Goal: Task Accomplishment & Management: Use online tool/utility

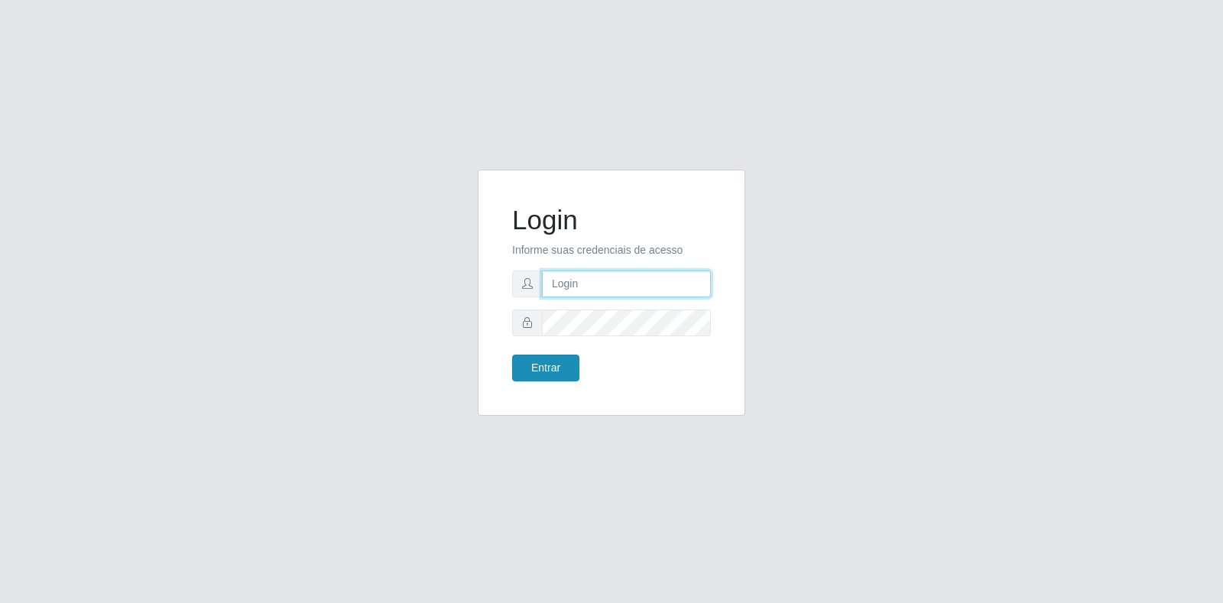
type input "[EMAIL_ADDRESS][DOMAIN_NAME]"
click at [559, 374] on button "Entrar" at bounding box center [545, 368] width 67 height 27
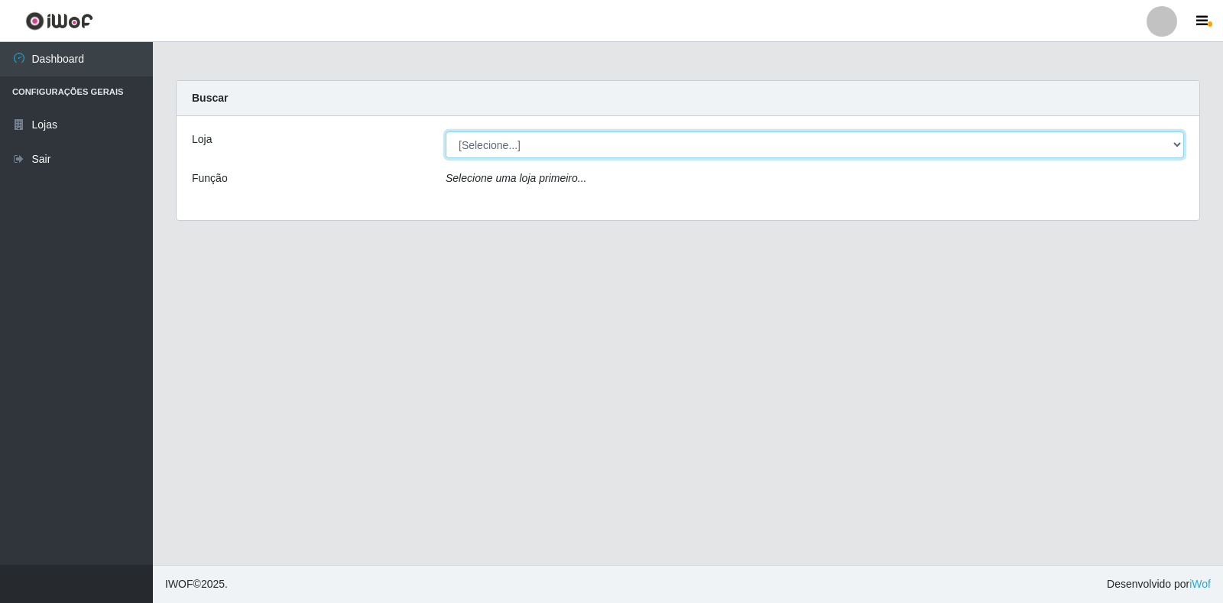
click at [474, 136] on select "[Selecione...] Atacado Vem - Loja 30 Laranjeiras Velha" at bounding box center [815, 144] width 738 height 27
select select "495"
click at [446, 131] on select "[Selecione...] Atacado Vem - Loja 30 Laranjeiras Velha" at bounding box center [815, 144] width 738 height 27
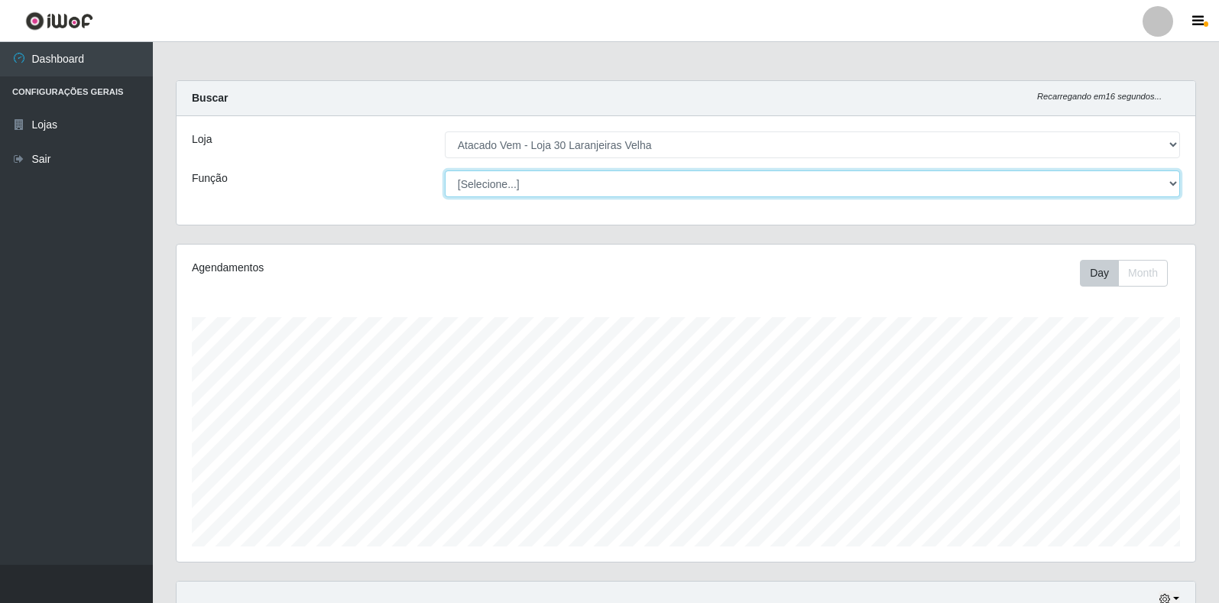
click at [543, 179] on select "[Selecione...] Repositor Repositor + Repositor ++" at bounding box center [812, 183] width 735 height 27
click at [445, 170] on select "[Selecione...] Repositor Repositor + Repositor ++" at bounding box center [812, 183] width 735 height 27
click at [548, 186] on select "[Selecione...] Repositor Repositor + Repositor ++" at bounding box center [812, 183] width 735 height 27
click at [445, 170] on select "[Selecione...] Repositor Repositor + Repositor ++" at bounding box center [812, 183] width 735 height 27
click at [594, 180] on select "[Selecione...] Repositor Repositor + Repositor ++" at bounding box center [812, 183] width 735 height 27
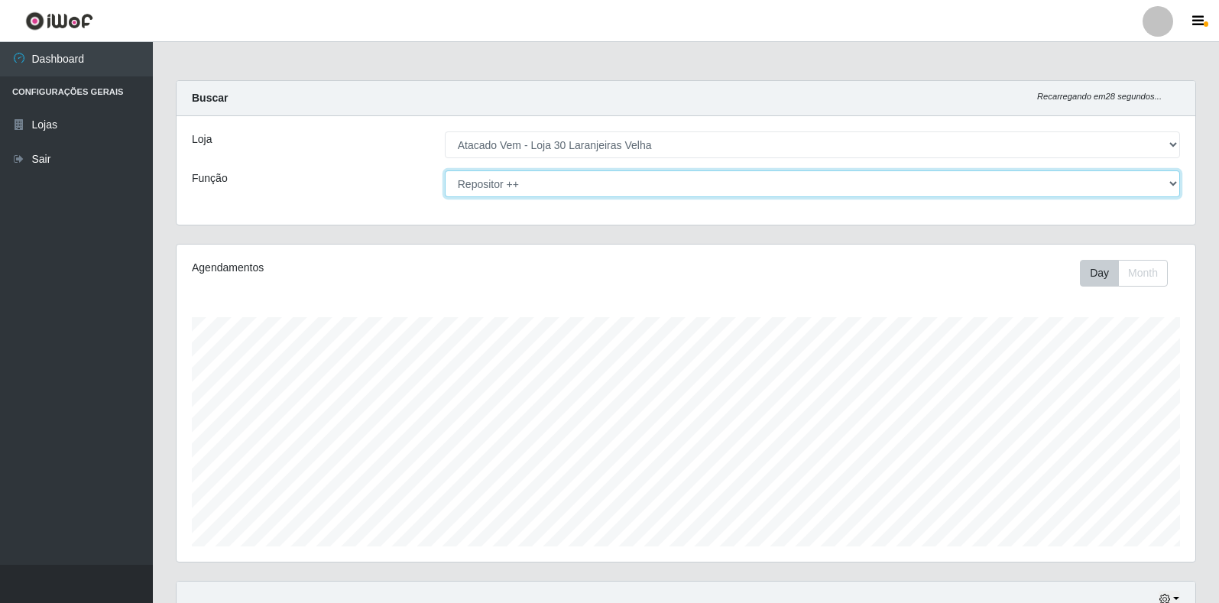
click at [445, 170] on select "[Selecione...] Repositor Repositor + Repositor ++" at bounding box center [812, 183] width 735 height 27
click at [575, 182] on select "[Selecione...] Repositor Repositor + Repositor ++" at bounding box center [812, 183] width 735 height 27
select select "[Selecione...]"
click at [445, 170] on select "[Selecione...] Repositor Repositor + Repositor ++" at bounding box center [812, 183] width 735 height 27
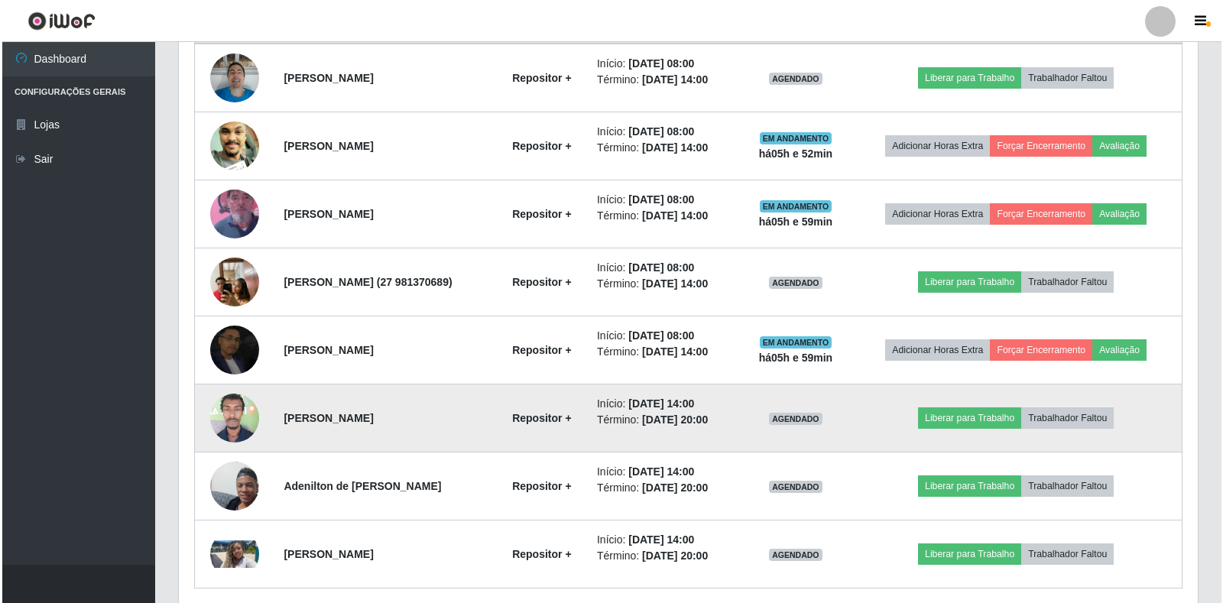
scroll to position [684, 0]
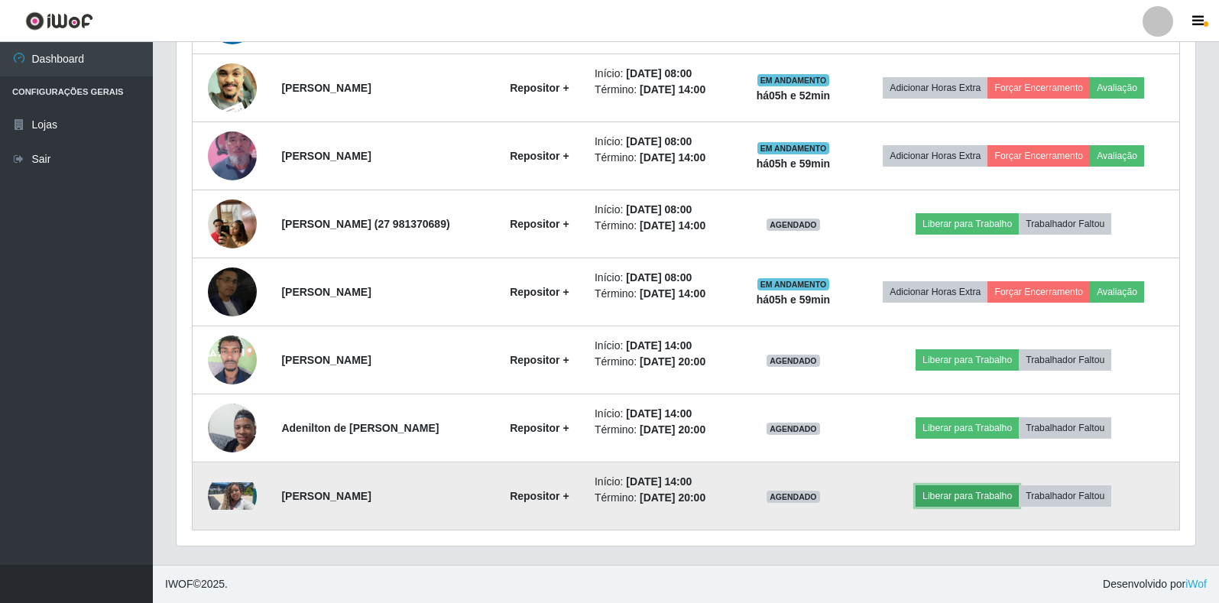
click at [982, 500] on button "Liberar para Trabalho" at bounding box center [967, 495] width 103 height 21
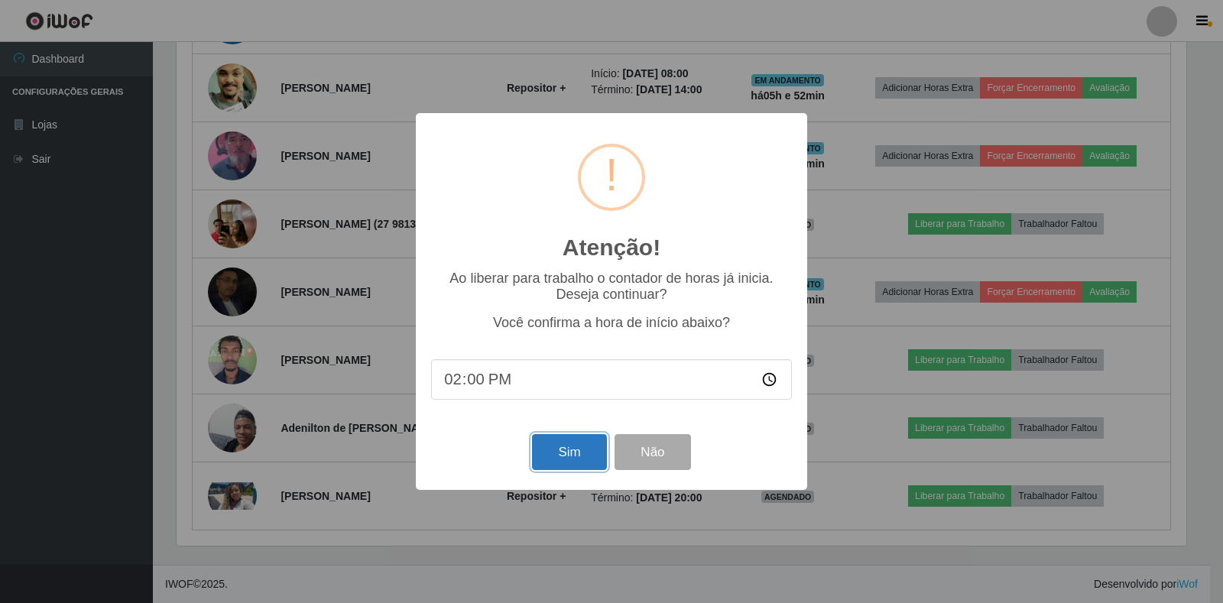
click at [558, 464] on button "Sim" at bounding box center [569, 452] width 74 height 36
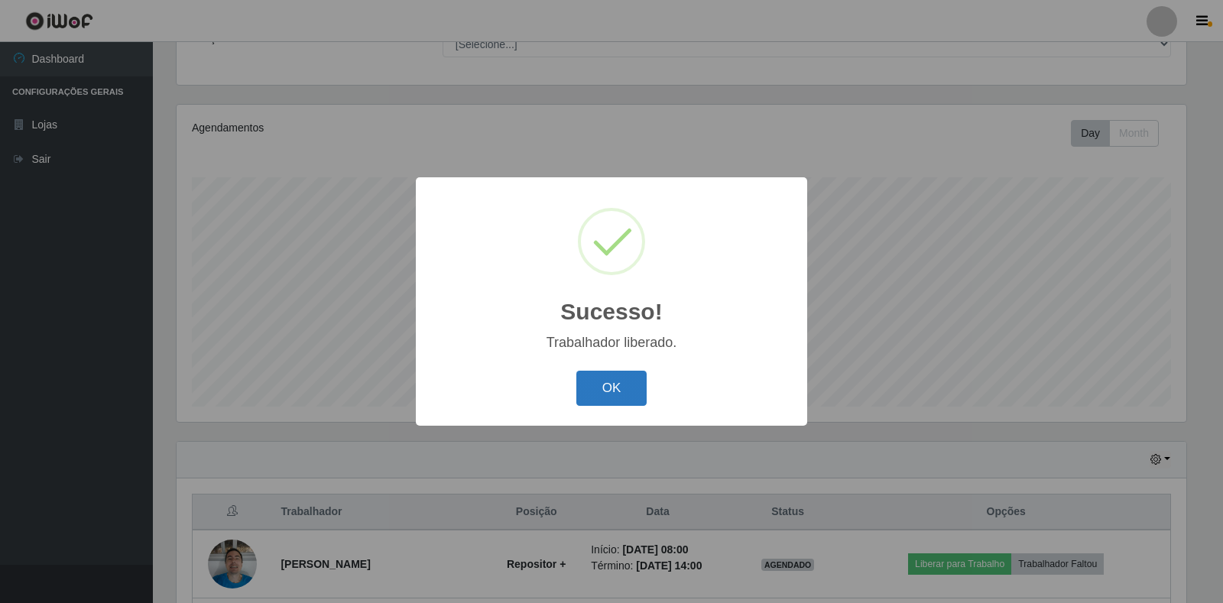
click at [637, 389] on button "OK" at bounding box center [611, 389] width 71 height 36
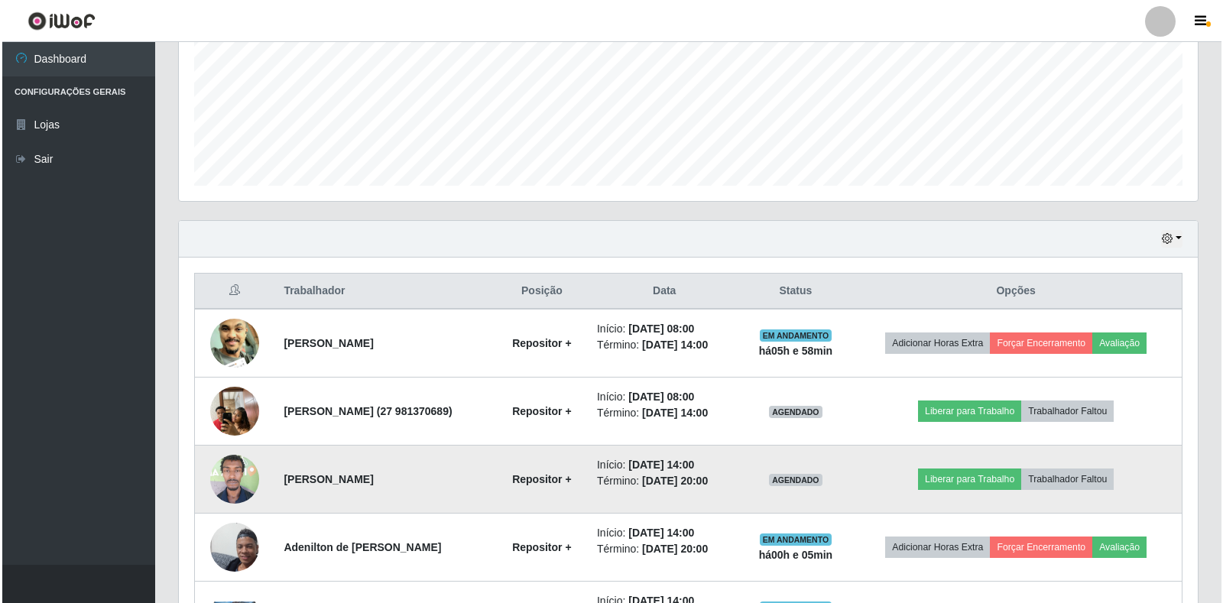
scroll to position [369, 0]
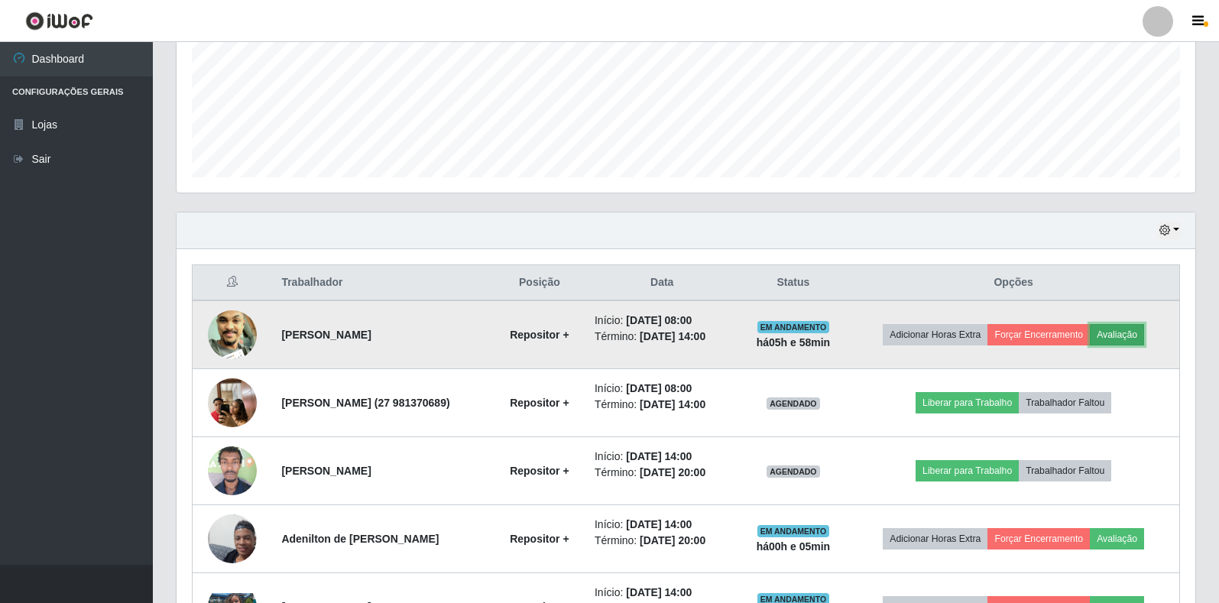
click at [1122, 331] on button "Avaliação" at bounding box center [1117, 334] width 54 height 21
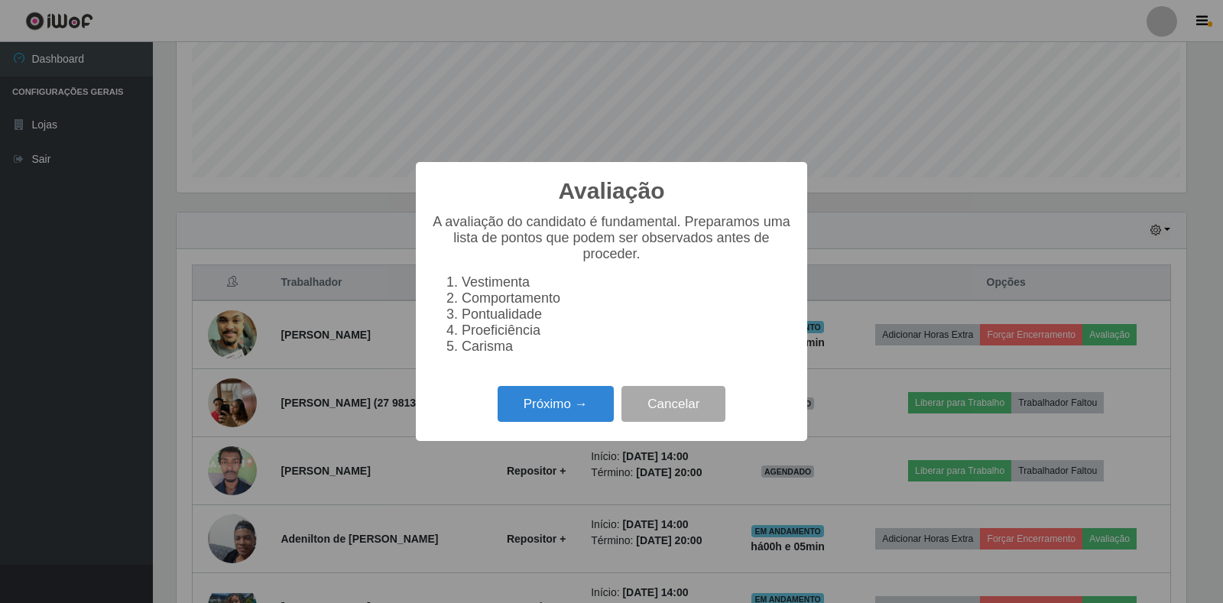
scroll to position [317, 1010]
click at [587, 410] on button "Próximo →" at bounding box center [556, 404] width 116 height 36
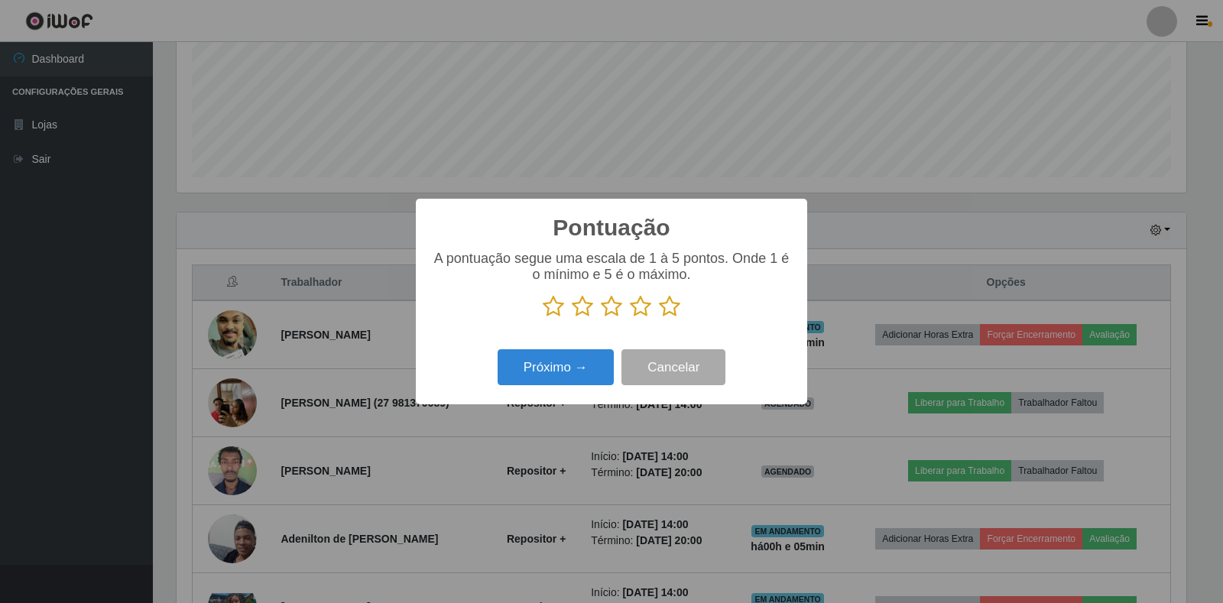
click at [644, 306] on icon at bounding box center [640, 306] width 21 height 23
click at [630, 318] on input "radio" at bounding box center [630, 318] width 0 height 0
click at [582, 366] on button "Próximo →" at bounding box center [556, 367] width 116 height 36
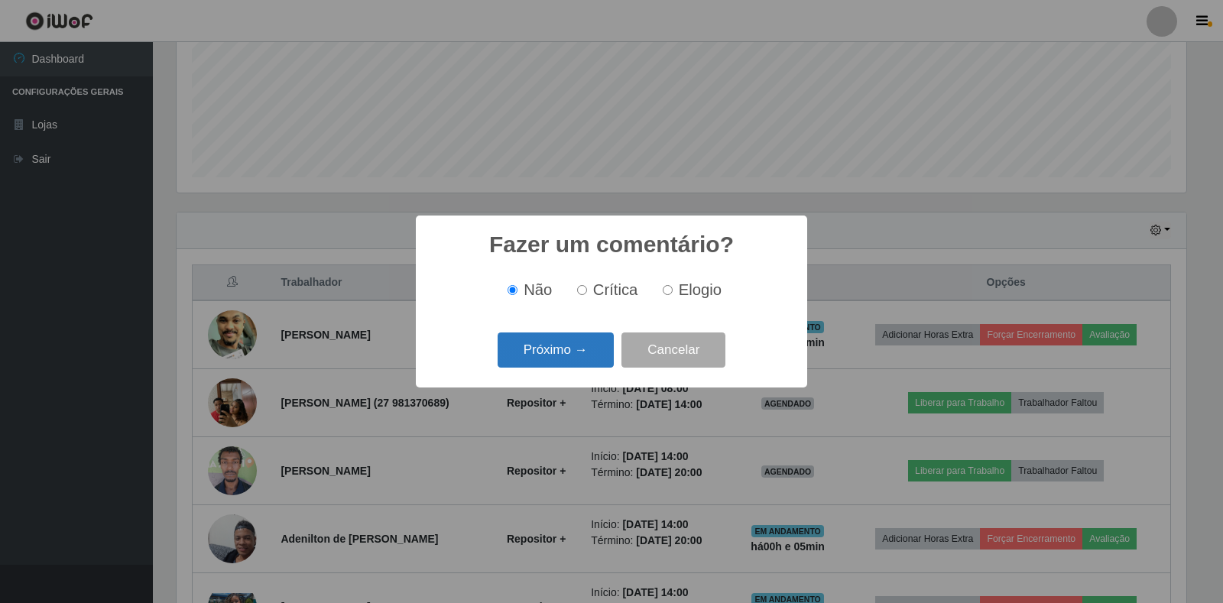
click at [570, 345] on button "Próximo →" at bounding box center [556, 350] width 116 height 36
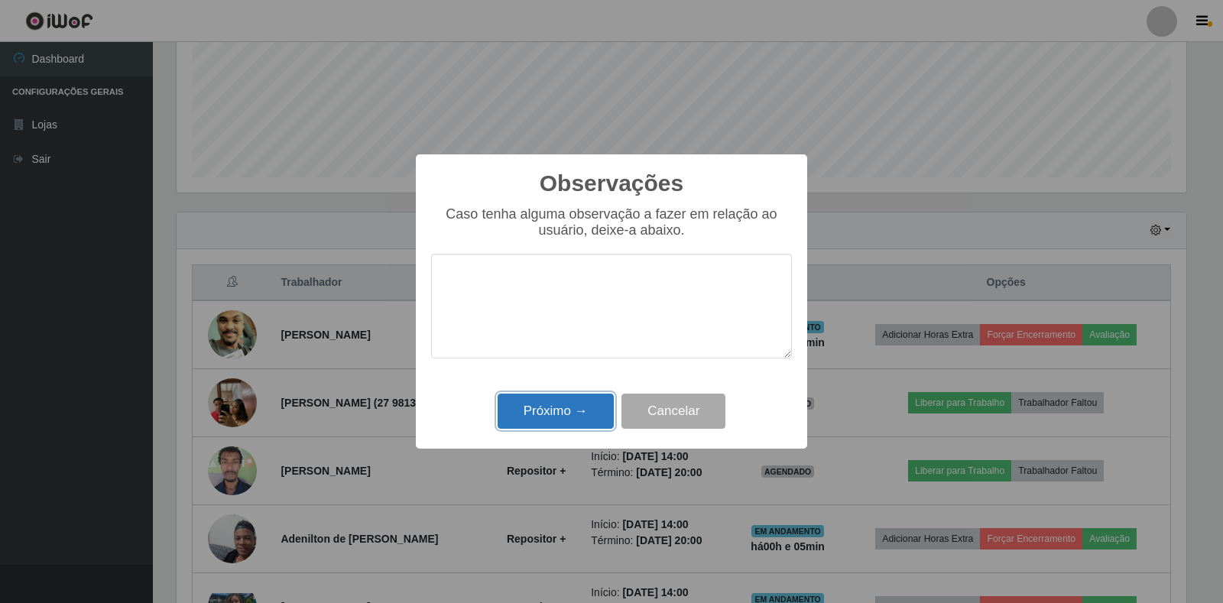
click at [595, 415] on button "Próximo →" at bounding box center [556, 412] width 116 height 36
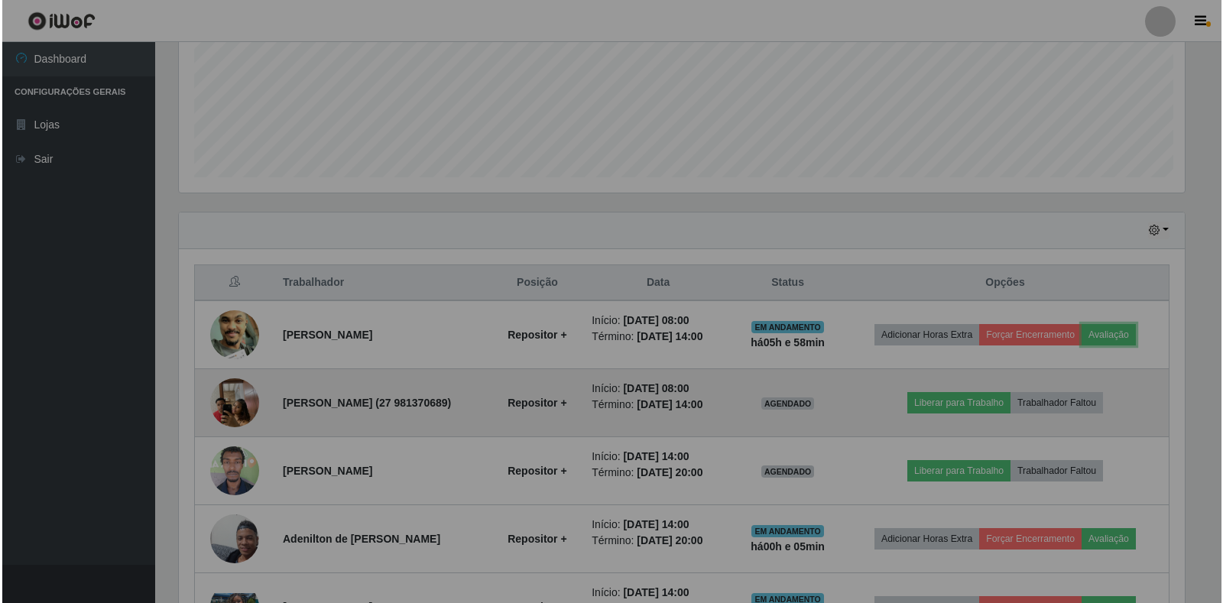
scroll to position [317, 1019]
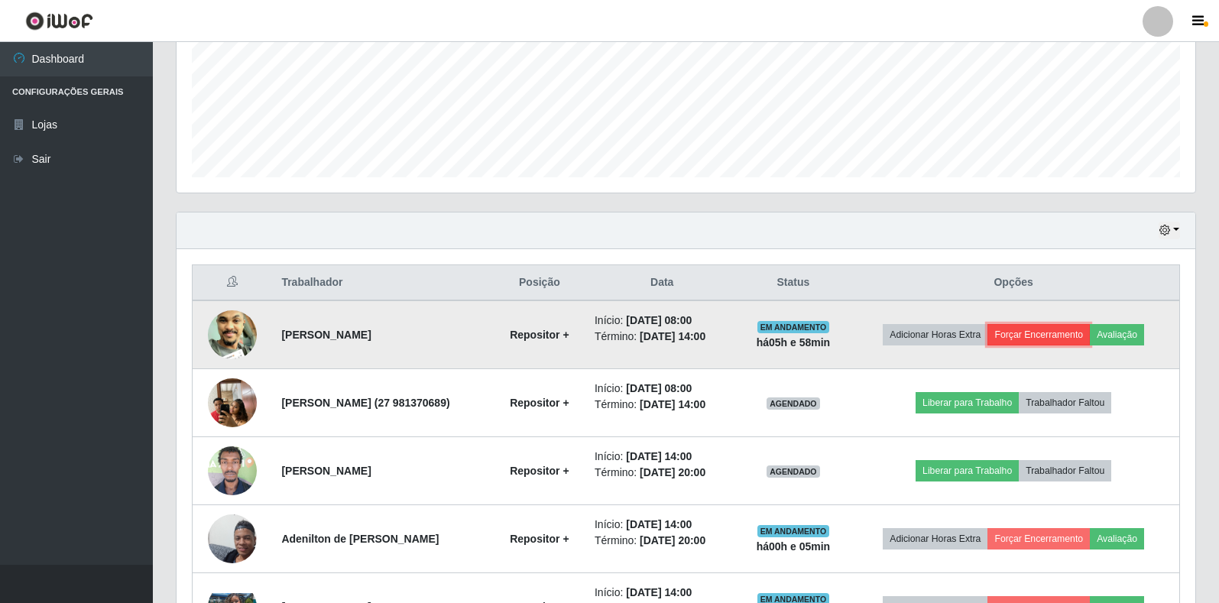
click at [1051, 337] on button "Forçar Encerramento" at bounding box center [1038, 334] width 102 height 21
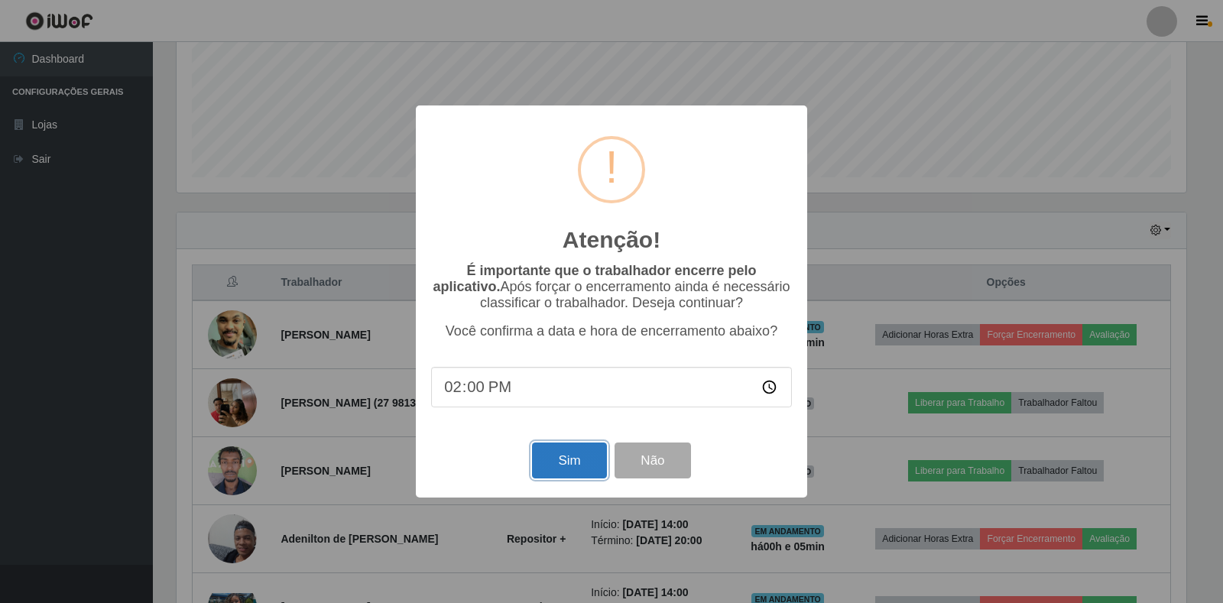
click at [569, 465] on button "Sim" at bounding box center [569, 461] width 74 height 36
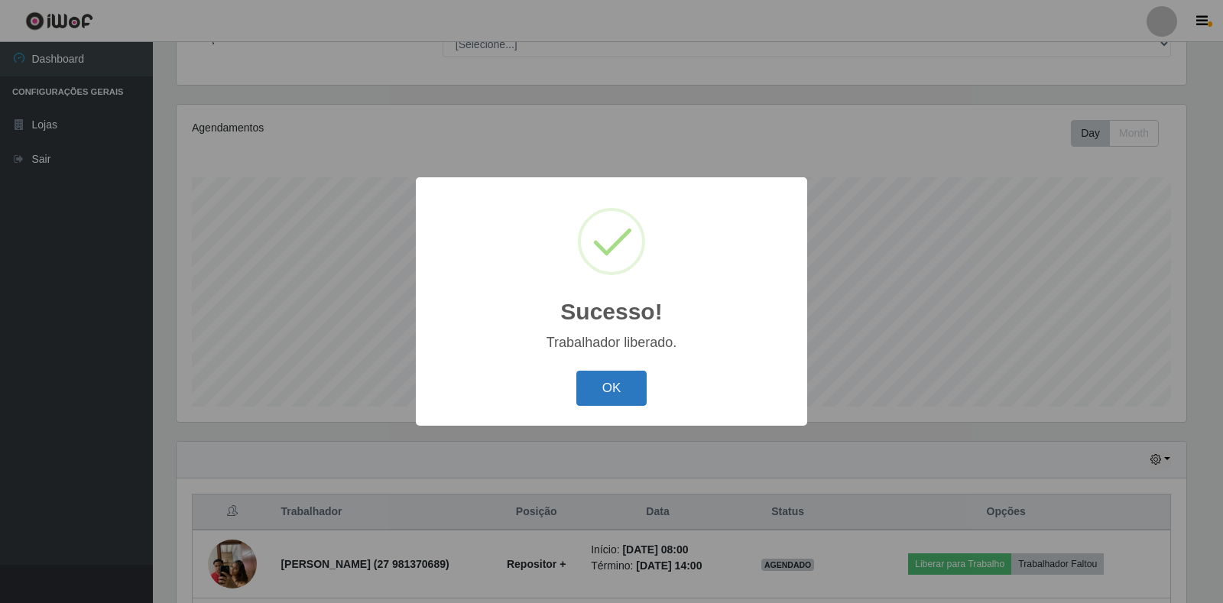
click at [611, 393] on button "OK" at bounding box center [611, 389] width 71 height 36
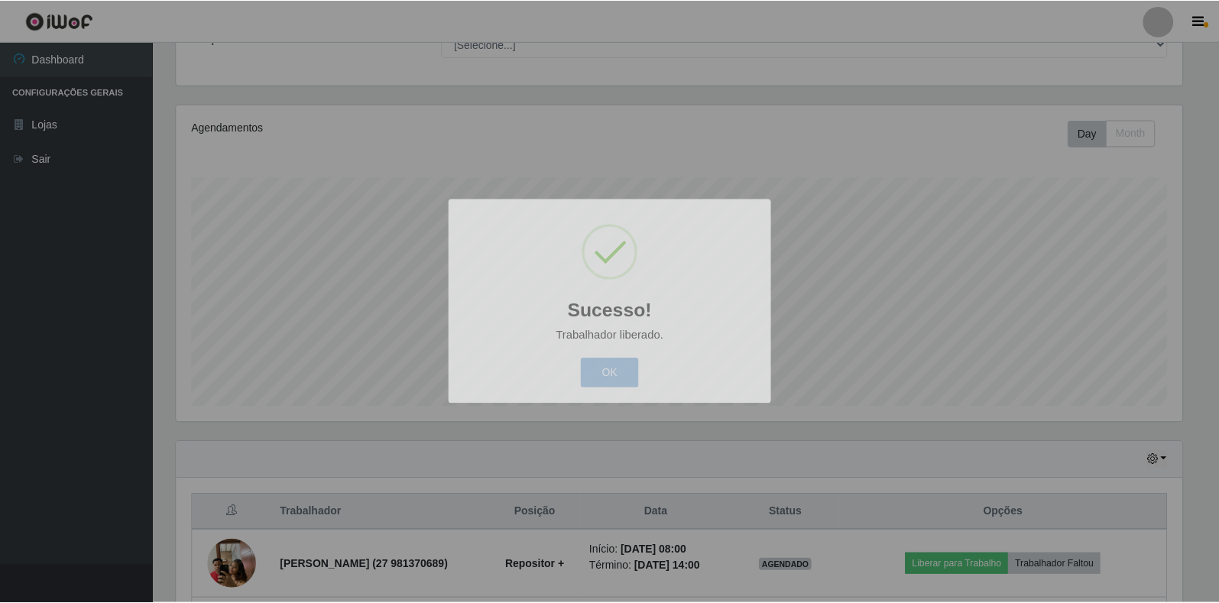
scroll to position [317, 1019]
